Goal: Task Accomplishment & Management: Manage account settings

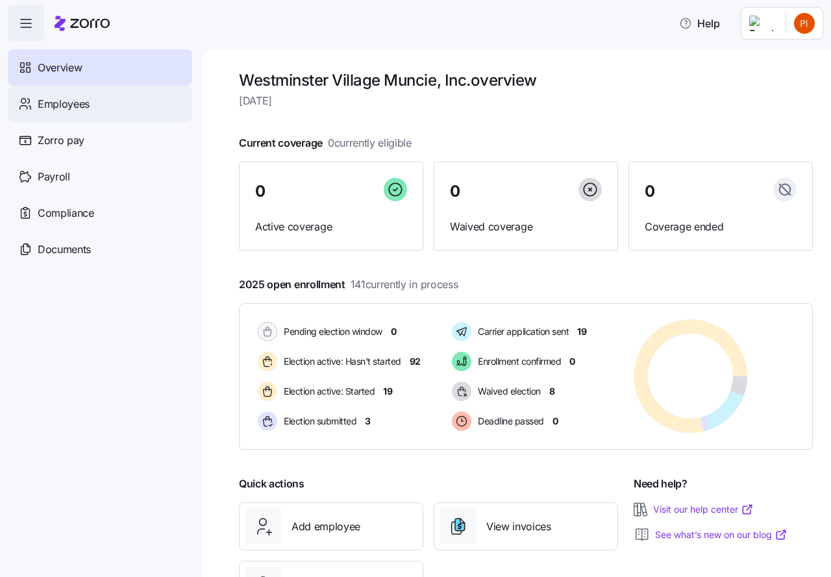
click at [70, 104] on span "Employees" at bounding box center [64, 104] width 52 height 16
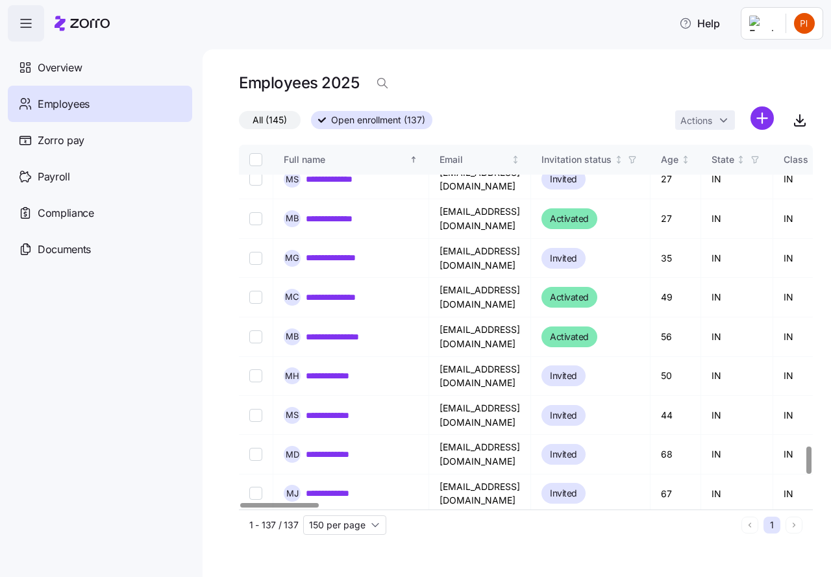
scroll to position [4011, 0]
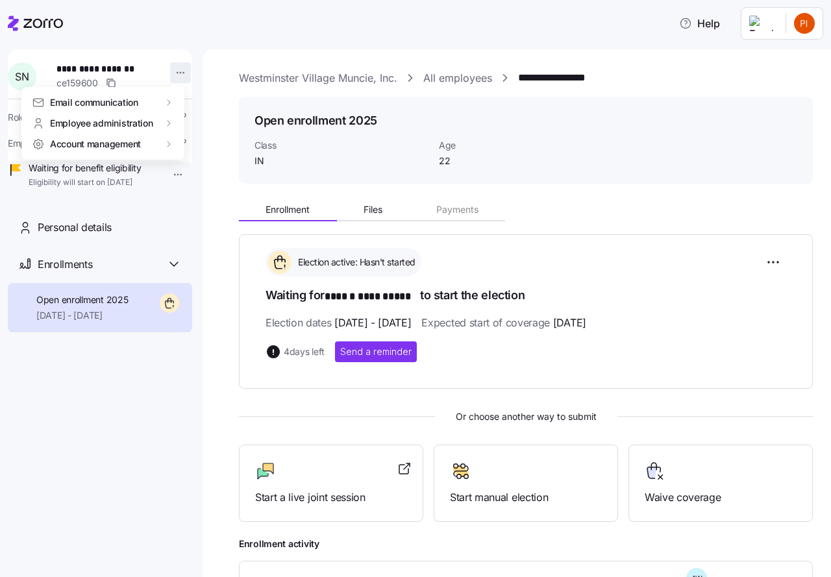
click at [174, 74] on html "**********" at bounding box center [415, 285] width 831 height 570
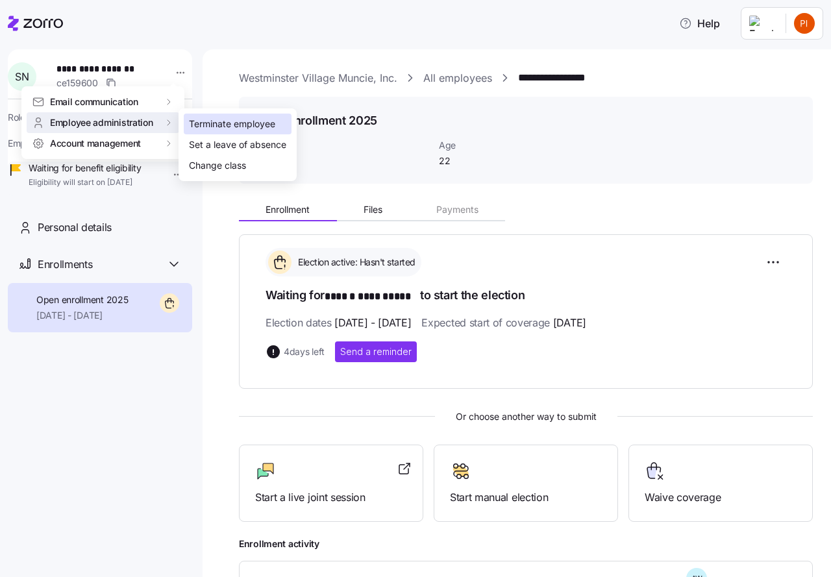
click at [214, 123] on div "Terminate employee" at bounding box center [232, 124] width 86 height 14
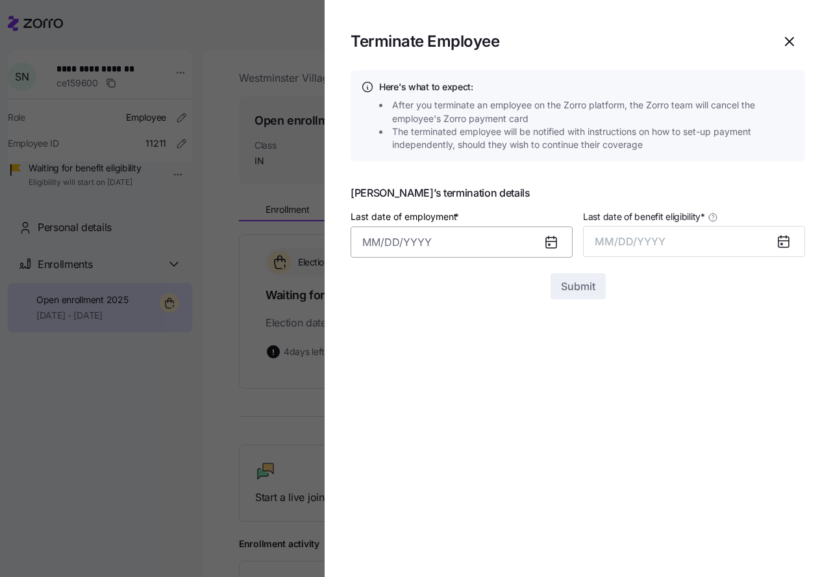
click at [366, 246] on input "Last date of employment *" at bounding box center [462, 242] width 222 height 31
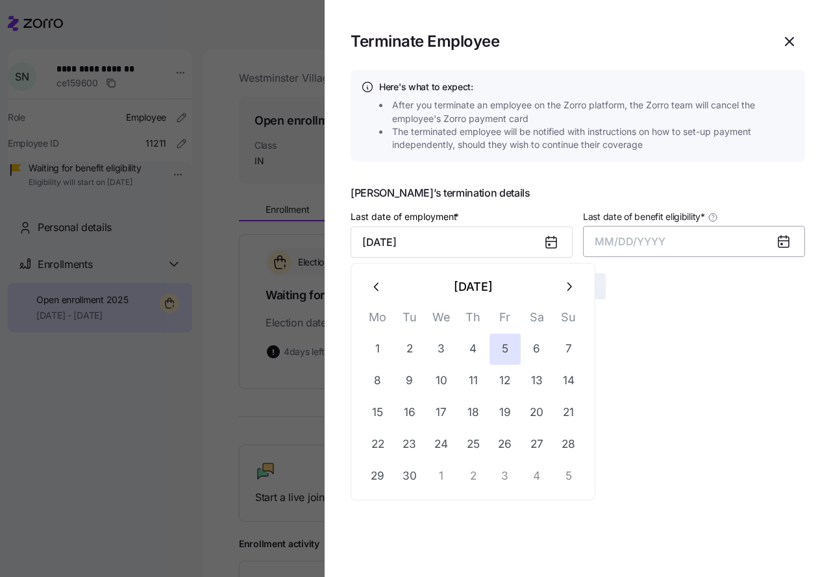
type input "[DATE]"
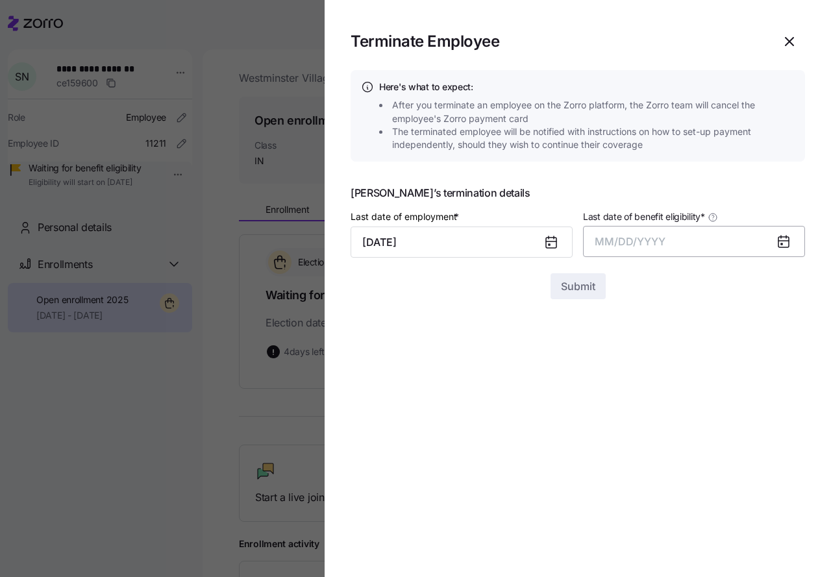
click at [601, 238] on span "MM/DD/YYYY" at bounding box center [630, 241] width 71 height 13
click at [780, 386] on button "Sep" at bounding box center [780, 387] width 74 height 31
click at [571, 285] on span "Submit" at bounding box center [578, 287] width 34 height 16
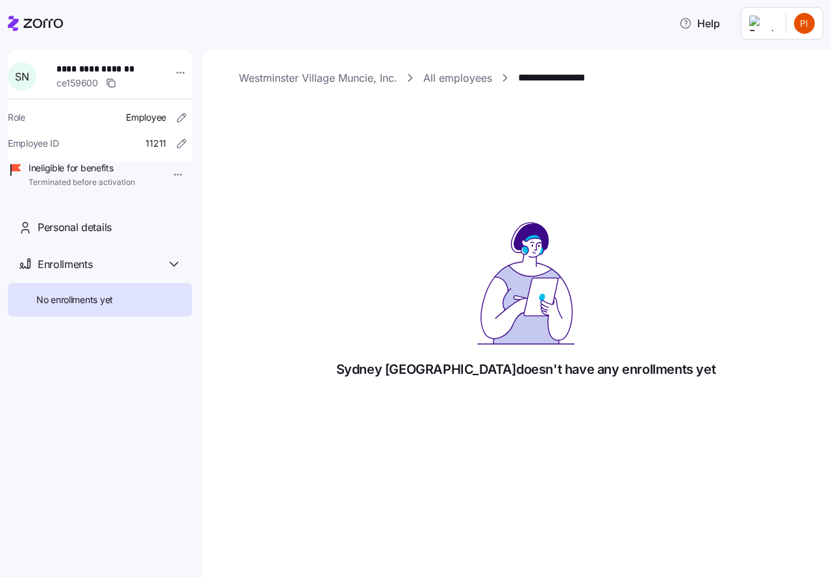
click at [338, 77] on link "Westminster Village Muncie, Inc." at bounding box center [318, 78] width 158 height 16
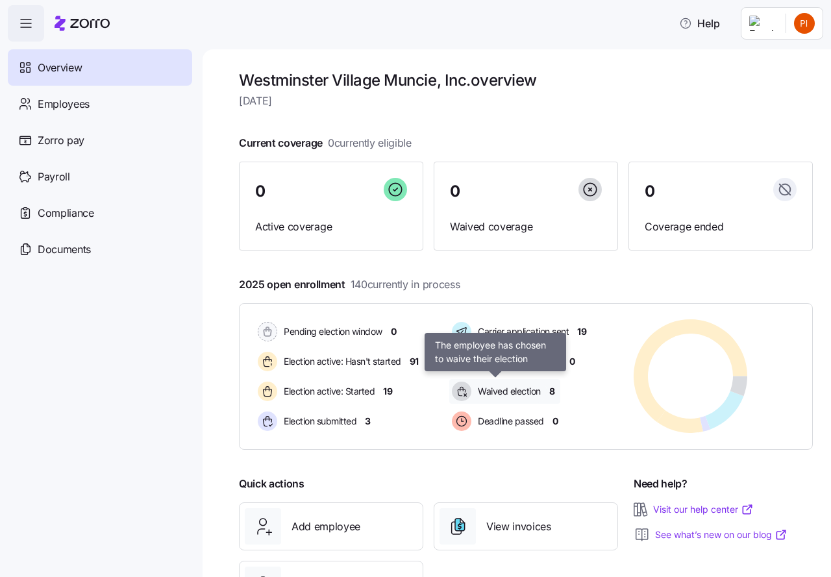
click at [492, 392] on span "Waived election" at bounding box center [507, 391] width 67 height 13
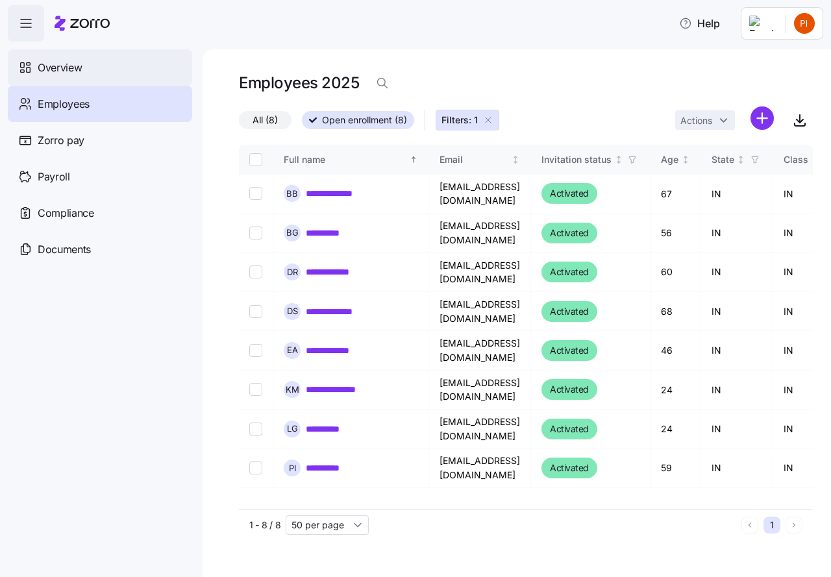
click at [77, 68] on span "Overview" at bounding box center [60, 68] width 44 height 16
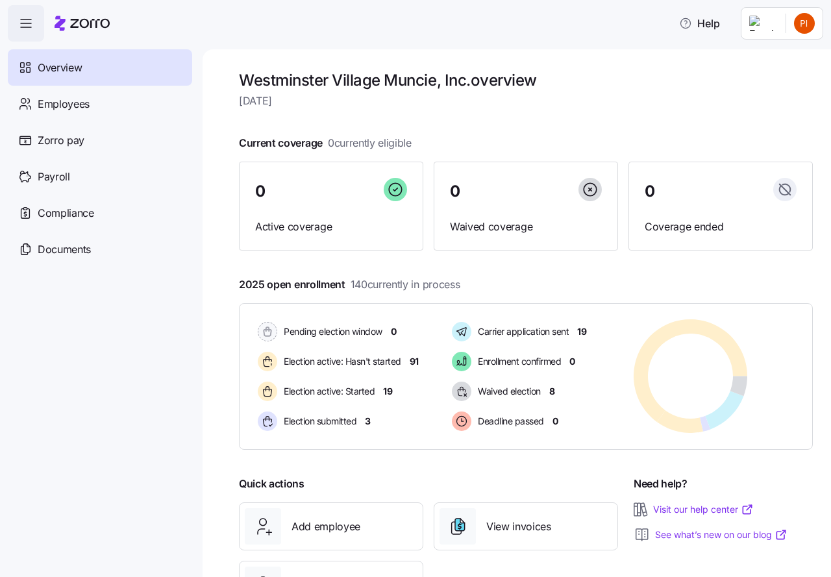
click at [802, 30] on html "Help Overview Employees Zorro pay Payroll Compliance Documents [GEOGRAPHIC_DATA…" at bounding box center [415, 285] width 831 height 570
click at [759, 126] on div "Log out" at bounding box center [752, 132] width 51 height 14
